Goal: Transaction & Acquisition: Purchase product/service

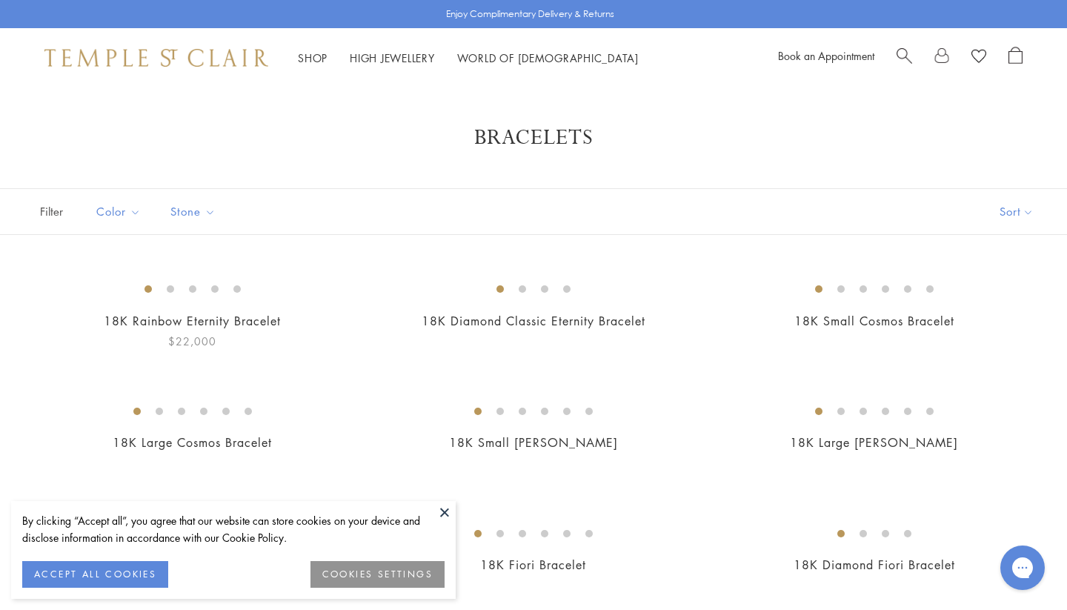
click at [0, 0] on img at bounding box center [0, 0] width 0 height 0
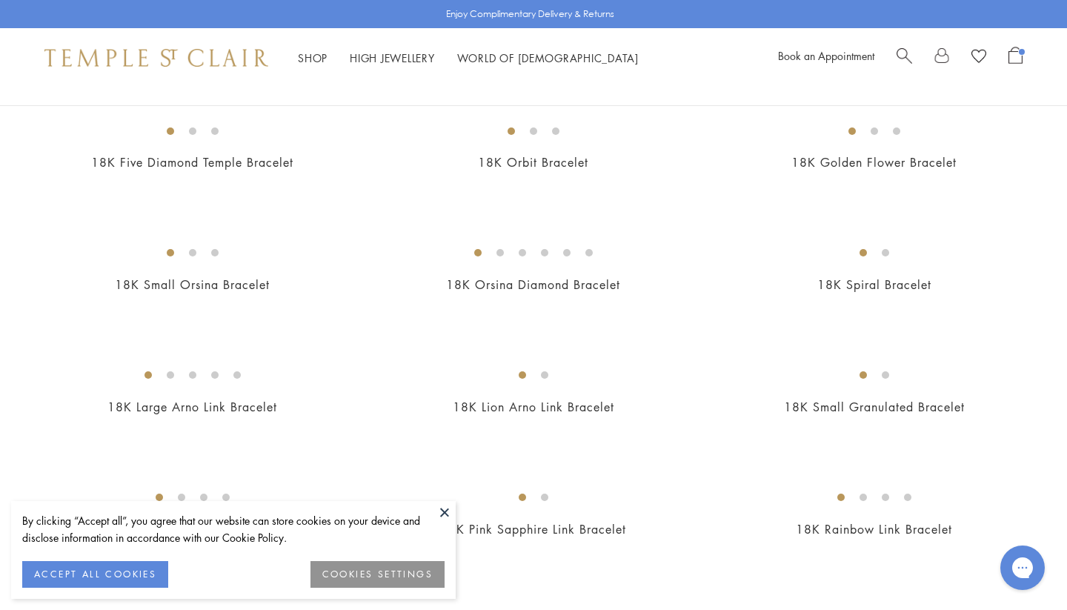
scroll to position [662, 0]
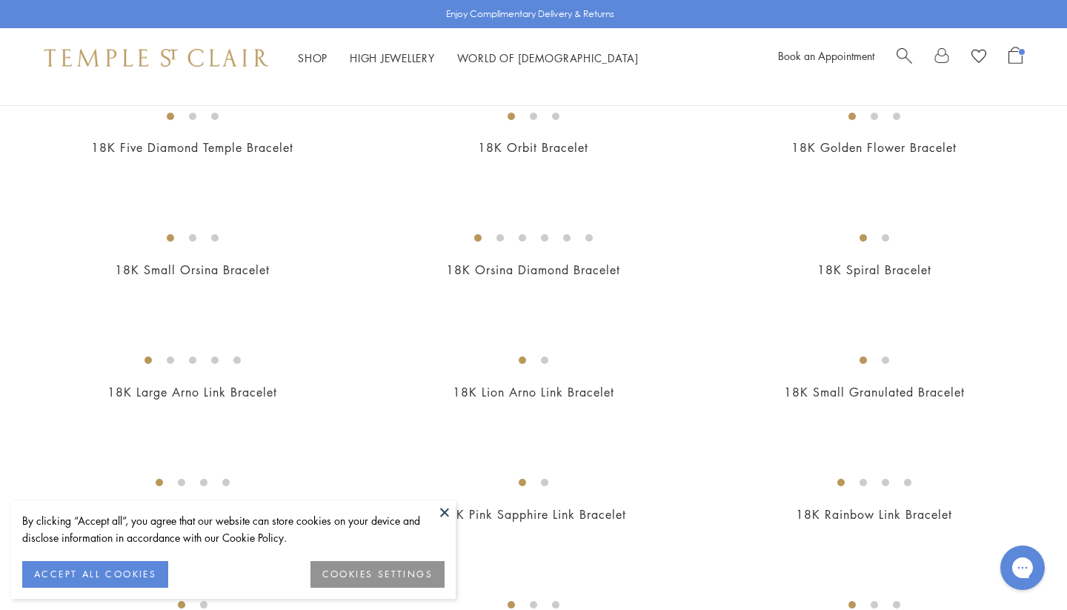
click at [0, 0] on img at bounding box center [0, 0] width 0 height 0
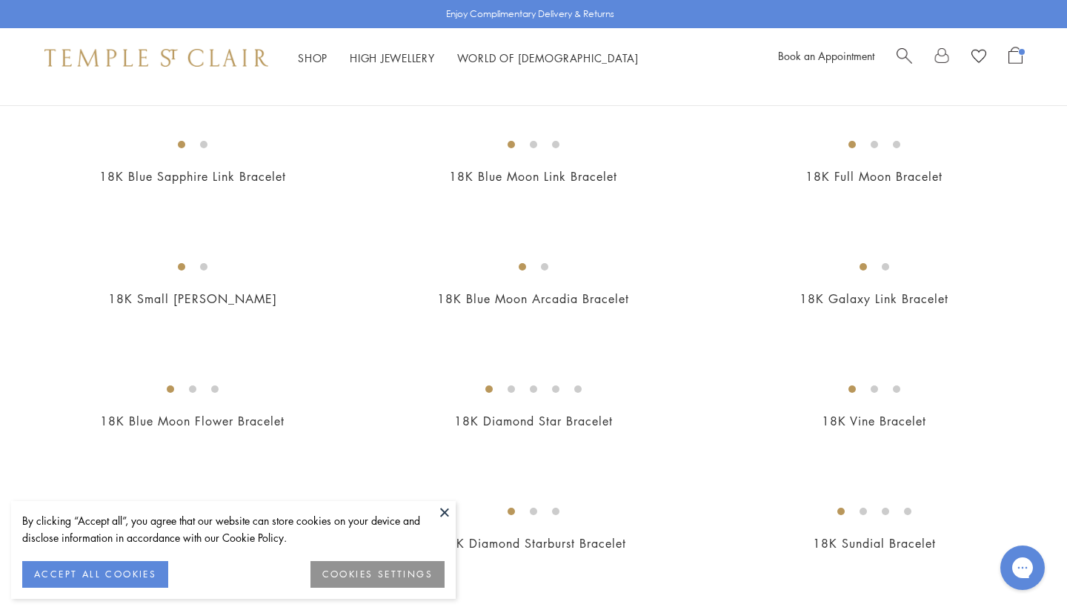
scroll to position [1110, 0]
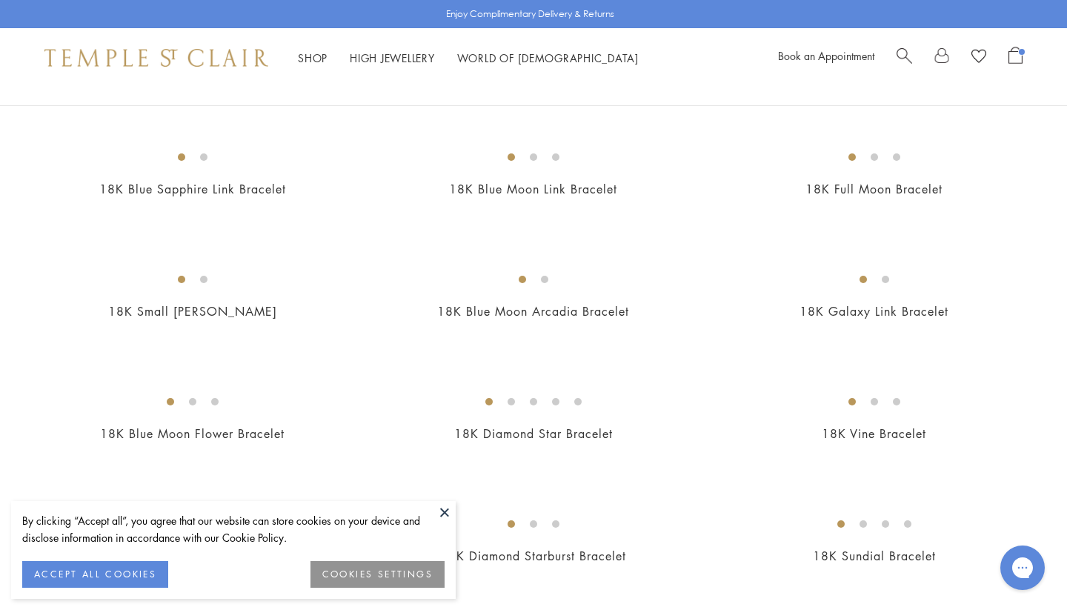
click at [0, 0] on img at bounding box center [0, 0] width 0 height 0
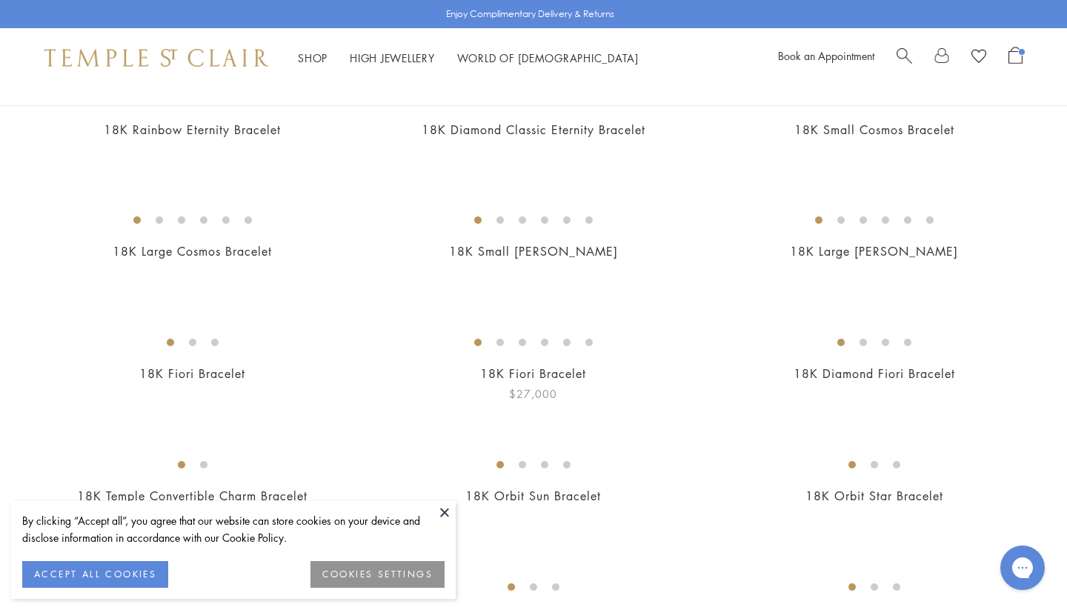
scroll to position [193, 0]
click at [0, 0] on img at bounding box center [0, 0] width 0 height 0
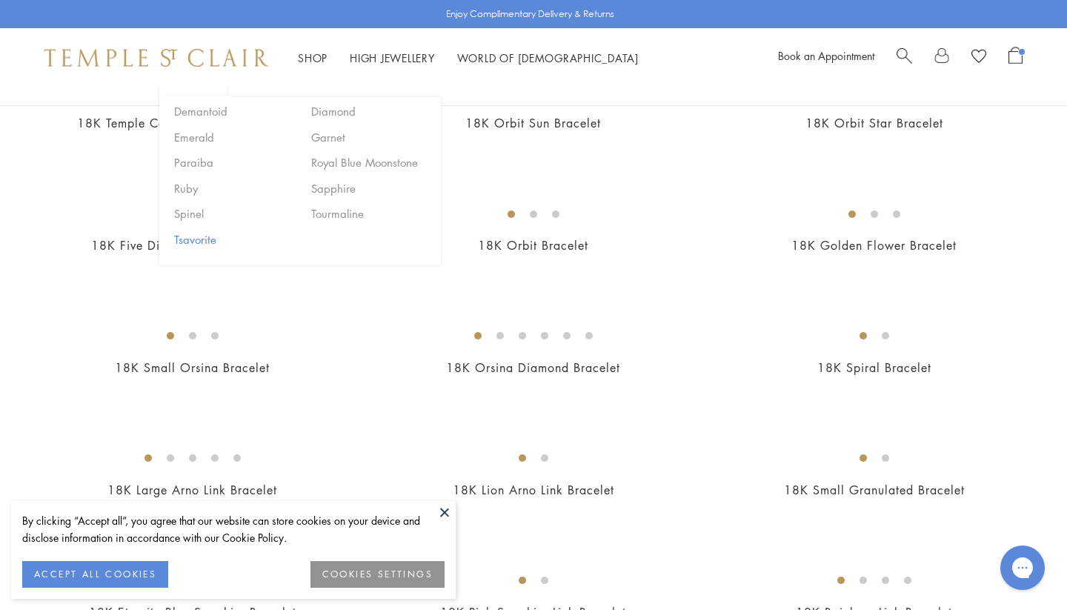
scroll to position [583, 0]
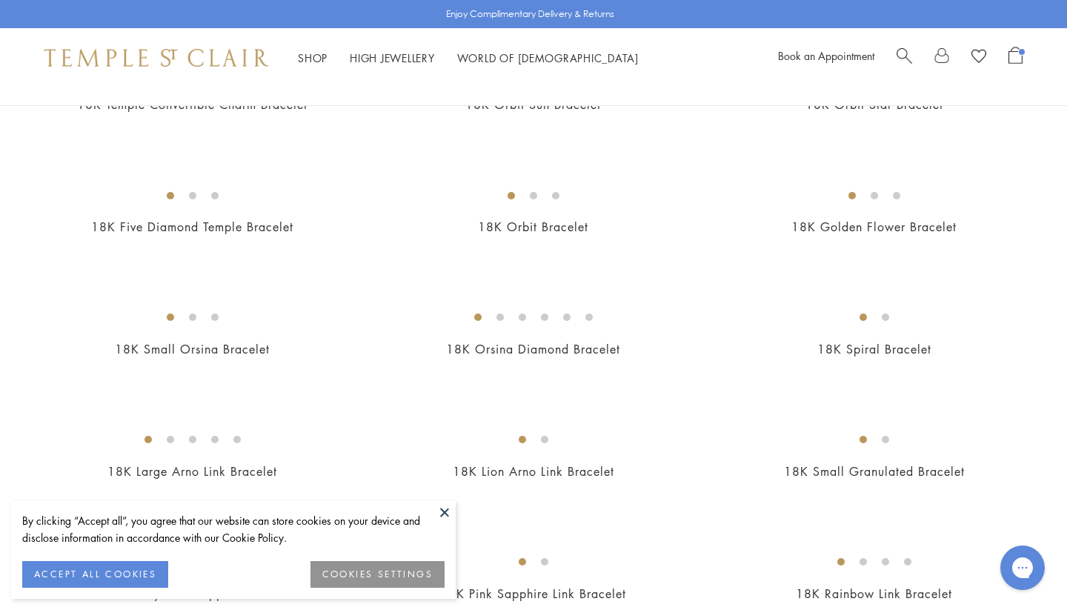
click at [0, 0] on img at bounding box center [0, 0] width 0 height 0
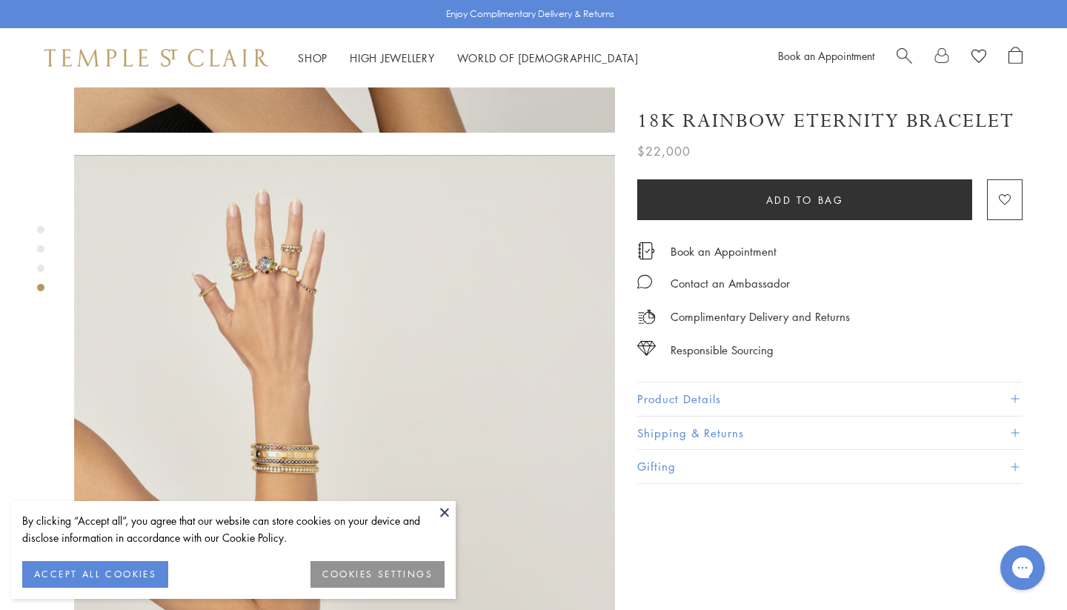
scroll to position [1626, 0]
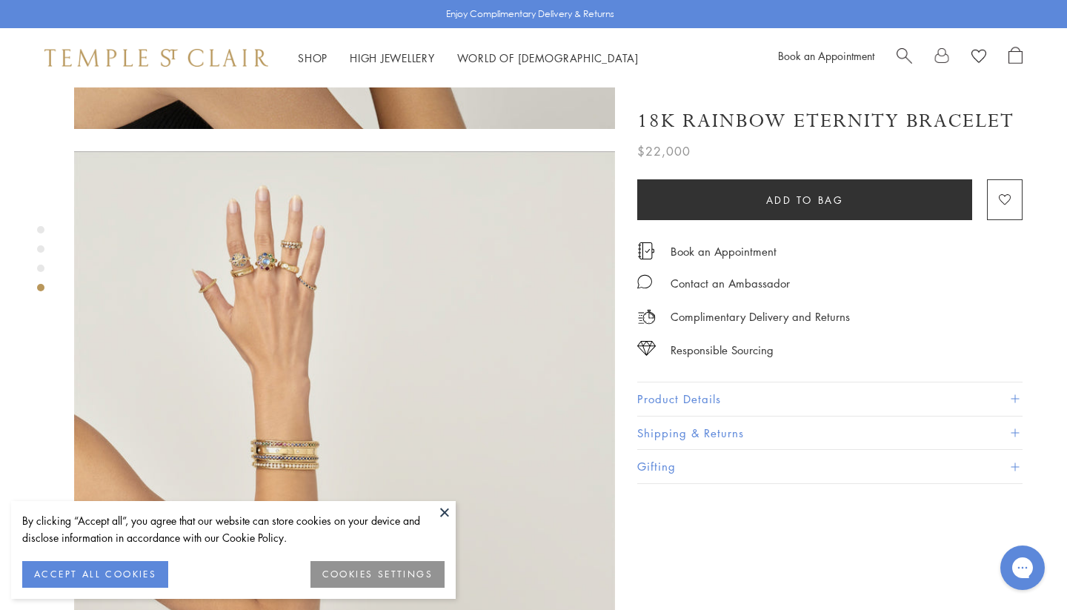
click at [643, 390] on button "Product Details" at bounding box center [829, 398] width 385 height 33
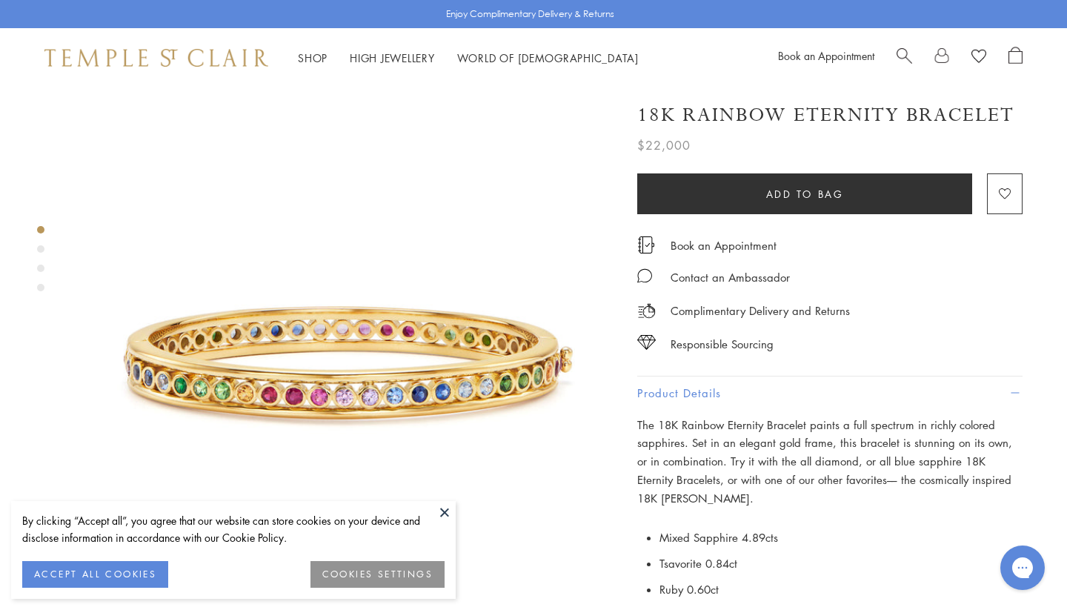
scroll to position [0, 0]
click at [440, 508] on button at bounding box center [445, 512] width 22 height 22
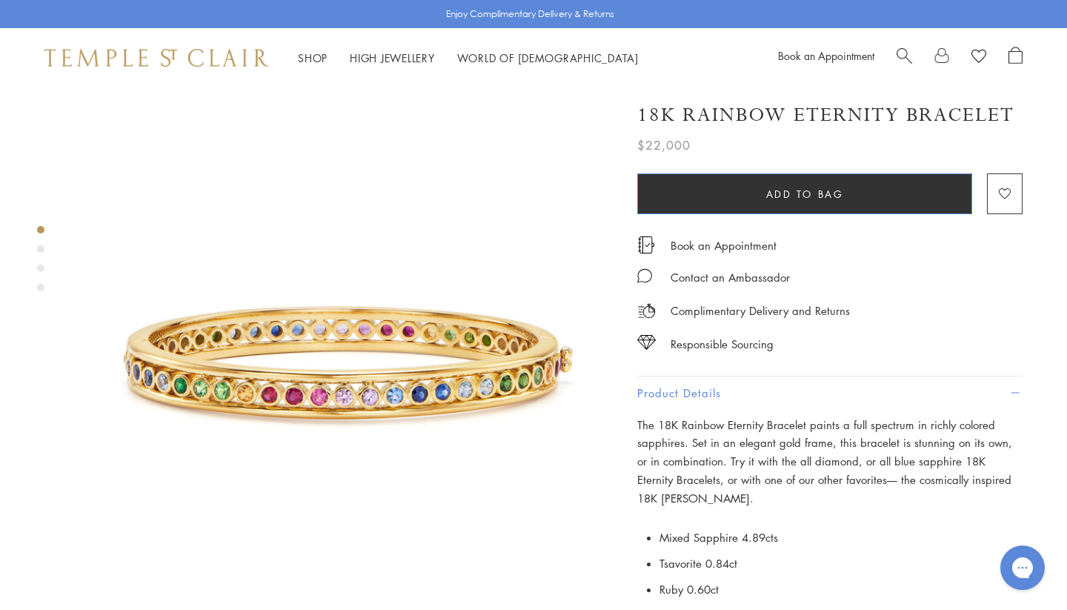
click at [743, 193] on button "Add to bag" at bounding box center [804, 193] width 335 height 41
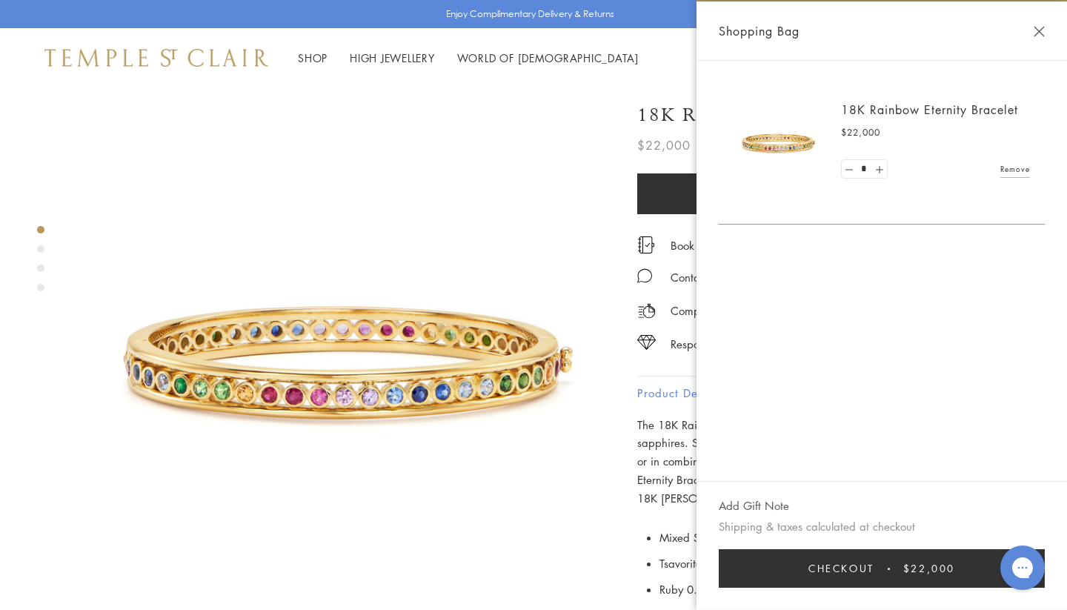
click at [1038, 27] on button "Close Shopping Bag" at bounding box center [1039, 31] width 11 height 11
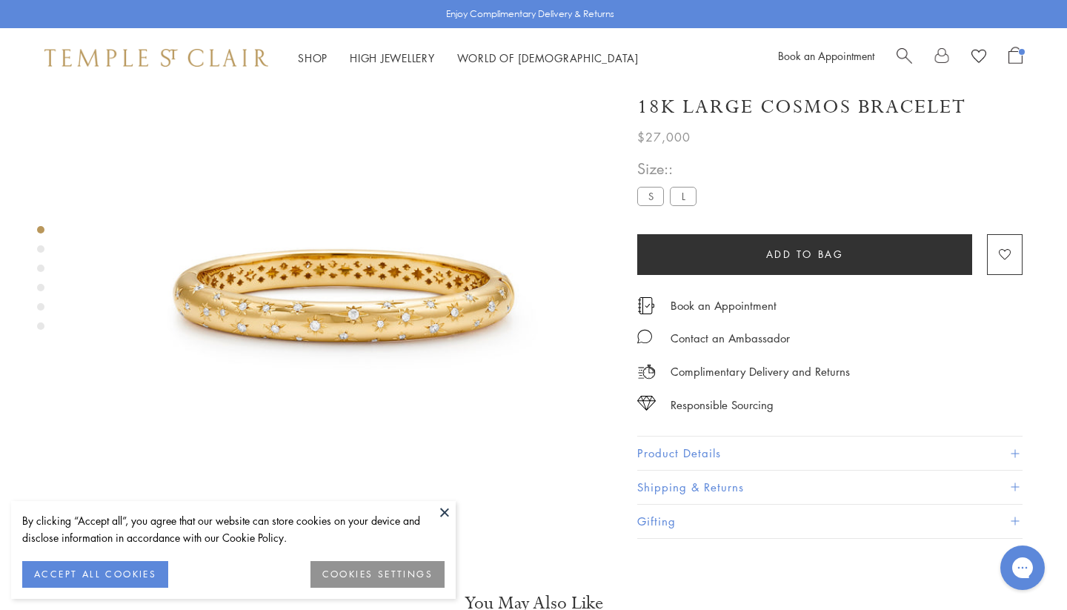
click at [689, 270] on button "Add to bag" at bounding box center [804, 254] width 335 height 41
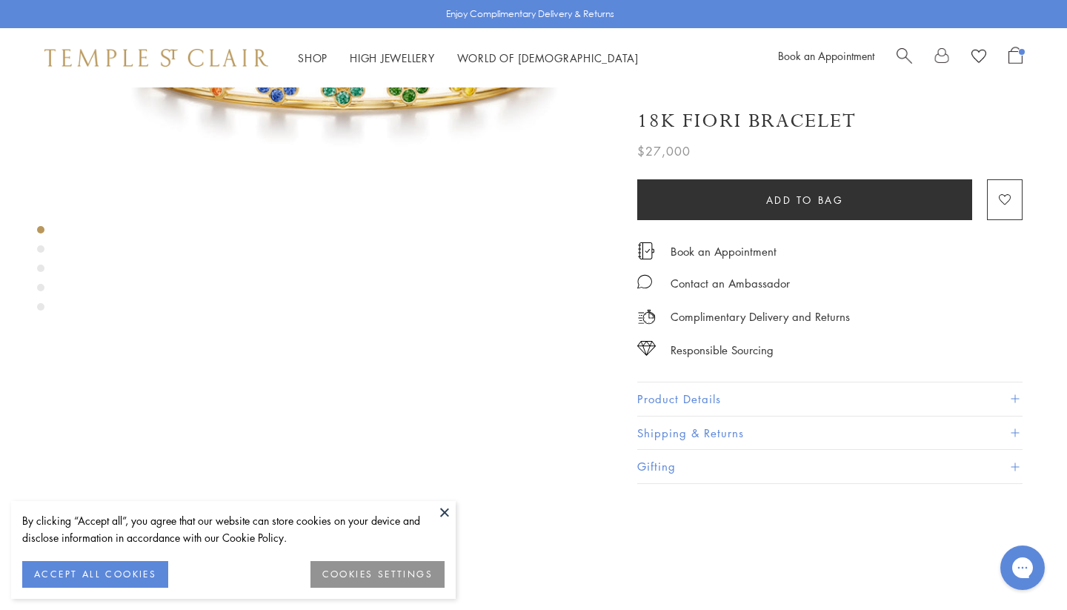
scroll to position [311, 0]
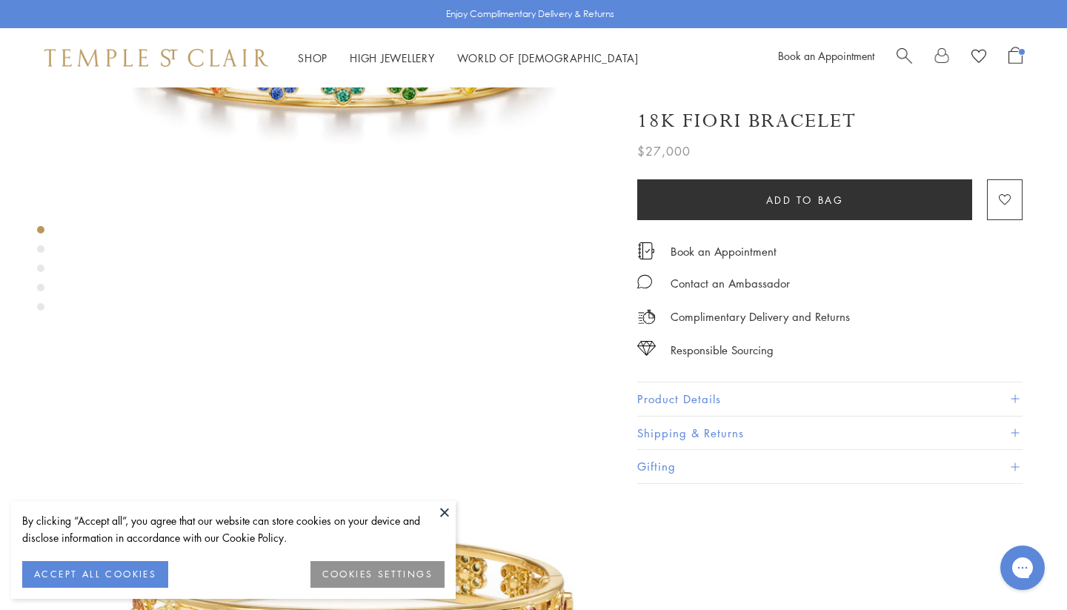
click at [644, 391] on button "Product Details" at bounding box center [829, 398] width 385 height 33
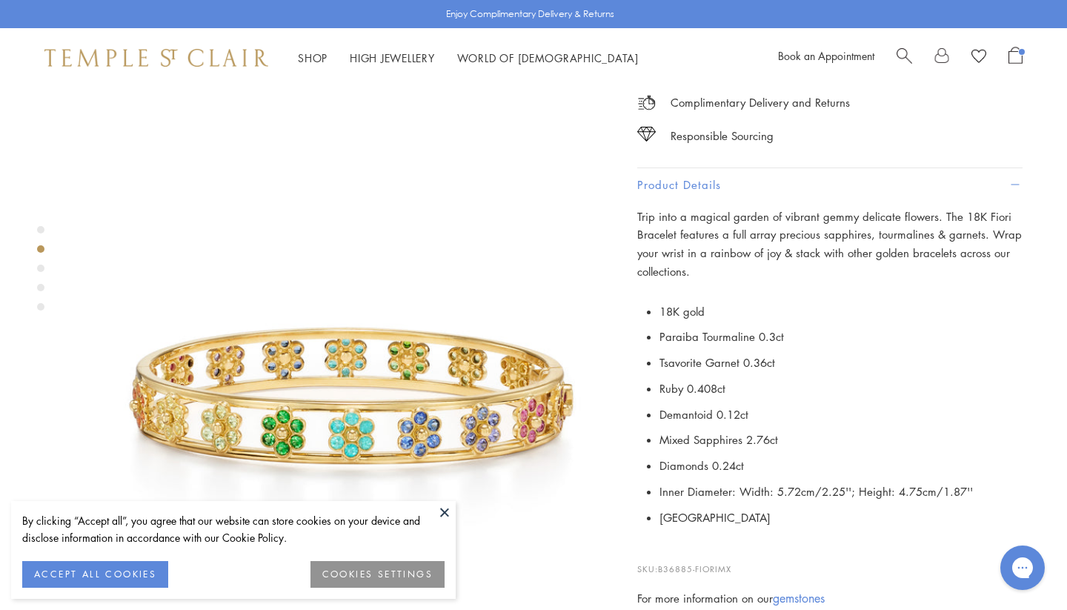
scroll to position [512, 0]
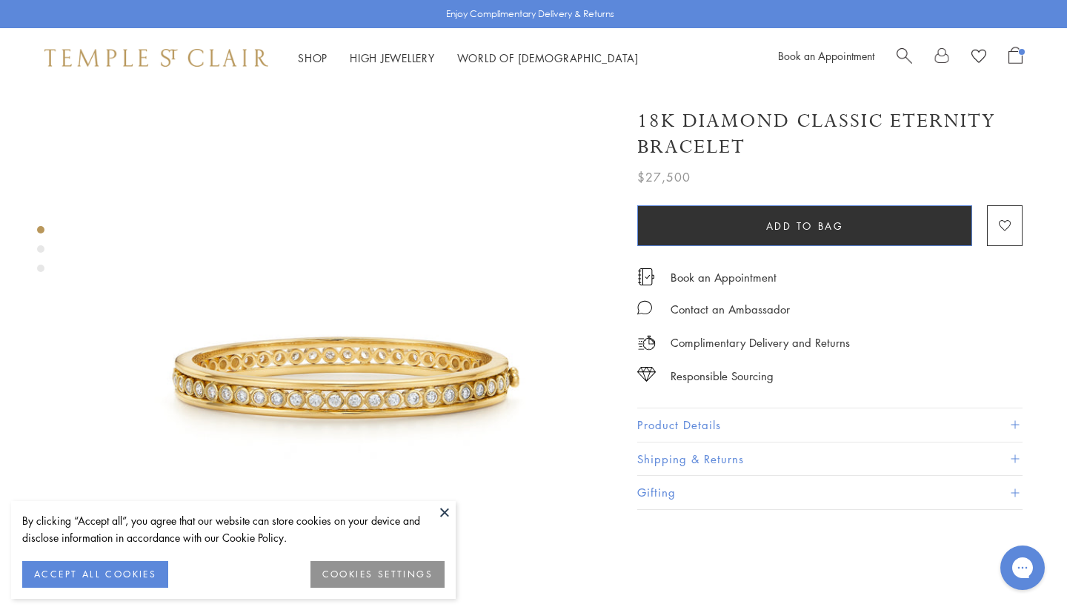
click at [746, 233] on button "Add to bag" at bounding box center [804, 225] width 335 height 41
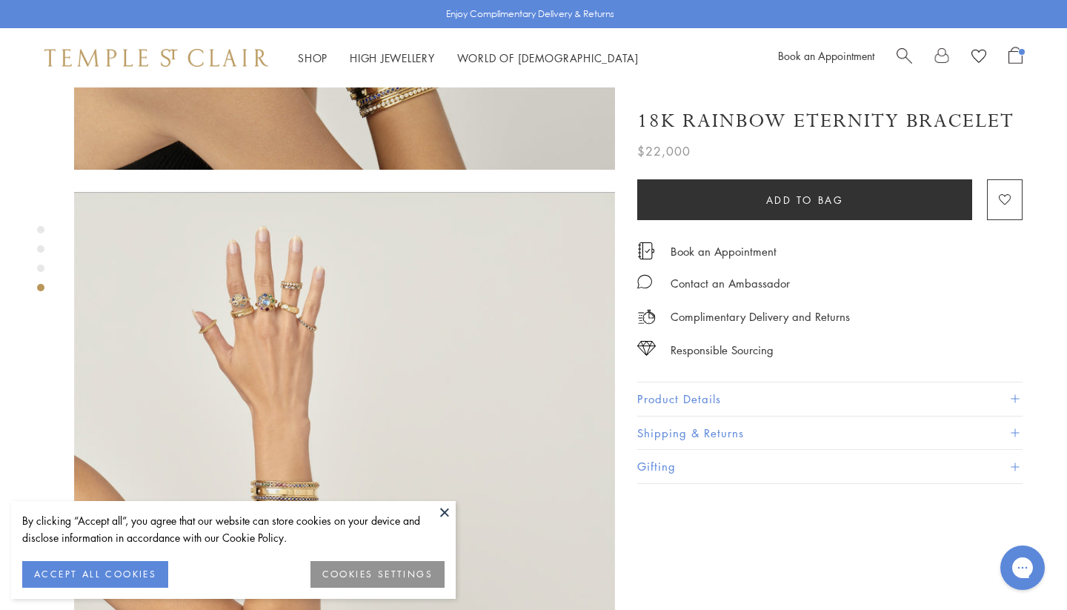
scroll to position [1591, 0]
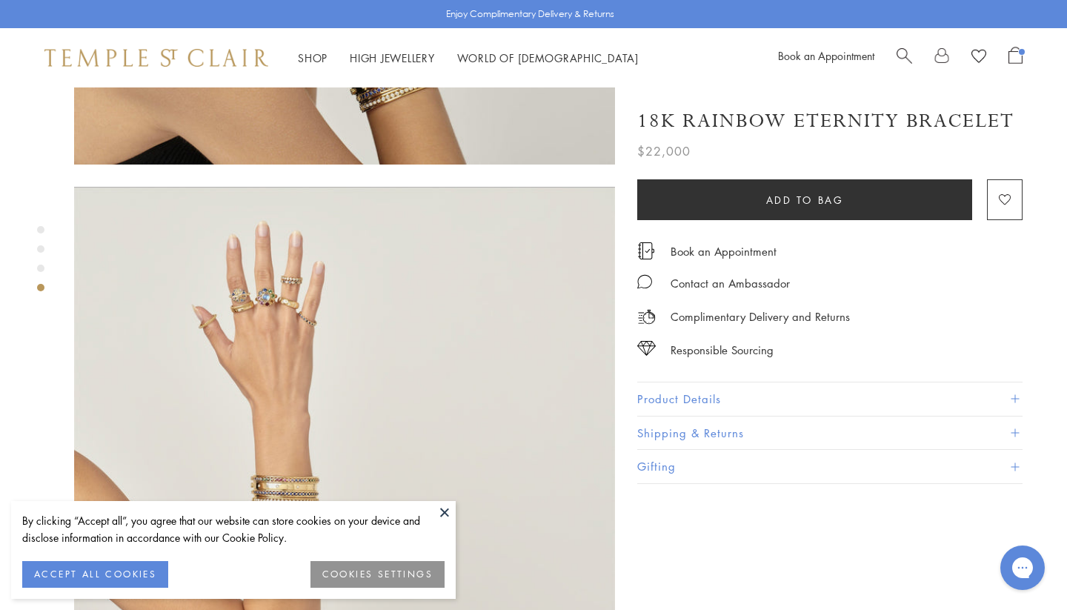
click at [304, 330] on img at bounding box center [344, 457] width 541 height 540
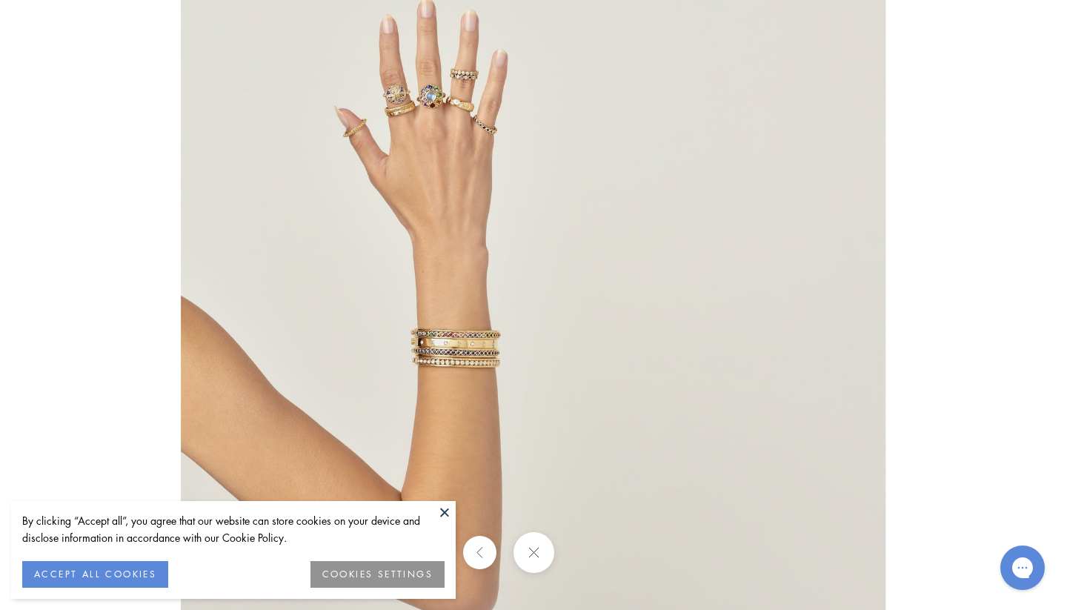
click at [424, 352] on img at bounding box center [533, 305] width 705 height 704
